Goal: Navigation & Orientation: Find specific page/section

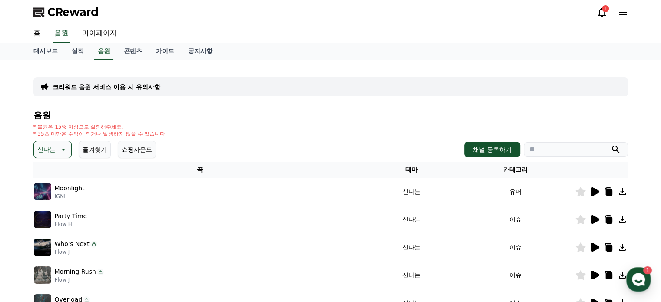
click at [605, 13] on icon at bounding box center [602, 12] width 8 height 9
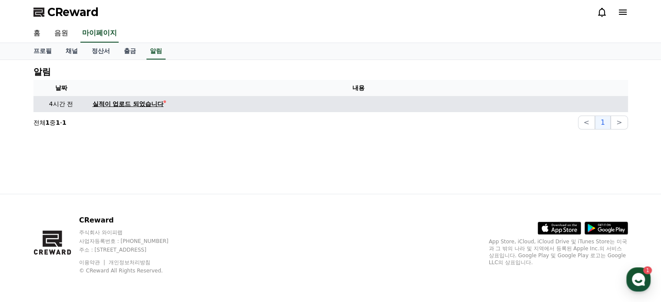
click at [177, 105] on link "실적이 업로드 되었습니다" at bounding box center [359, 104] width 532 height 9
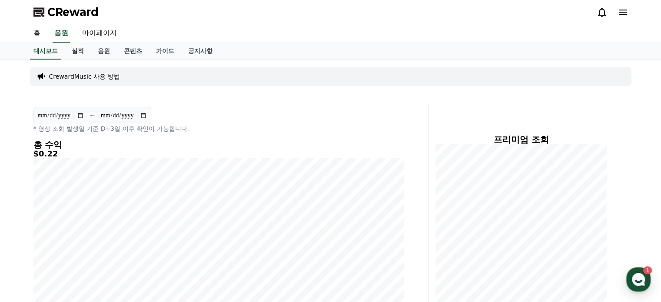
click at [80, 50] on link "실적" at bounding box center [78, 51] width 26 height 17
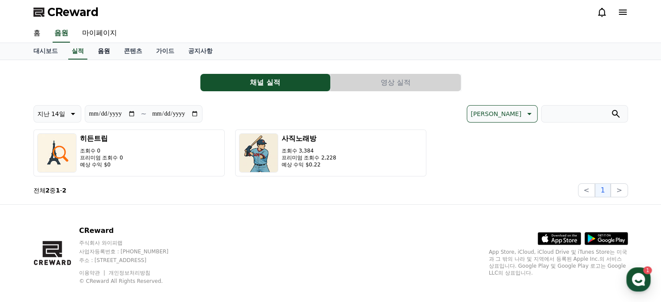
click at [103, 48] on link "음원" at bounding box center [104, 51] width 26 height 17
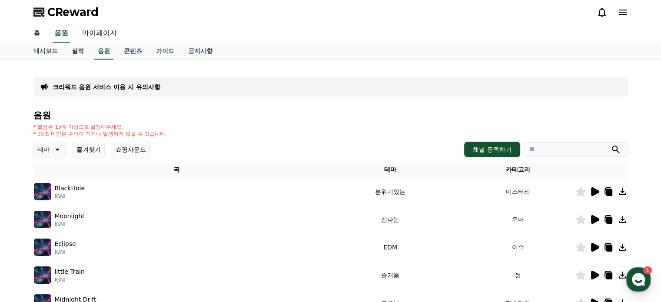
click at [76, 47] on link "실적" at bounding box center [78, 51] width 26 height 17
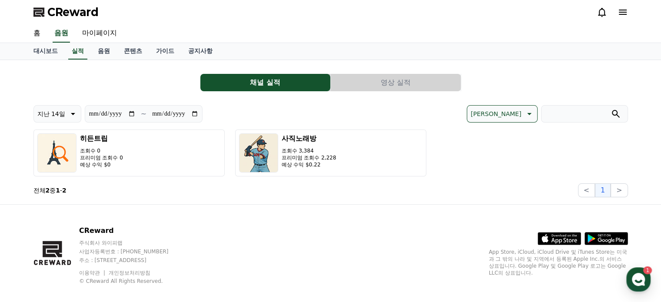
click at [74, 15] on span "CReward" at bounding box center [72, 12] width 51 height 14
